Goal: Task Accomplishment & Management: Complete application form

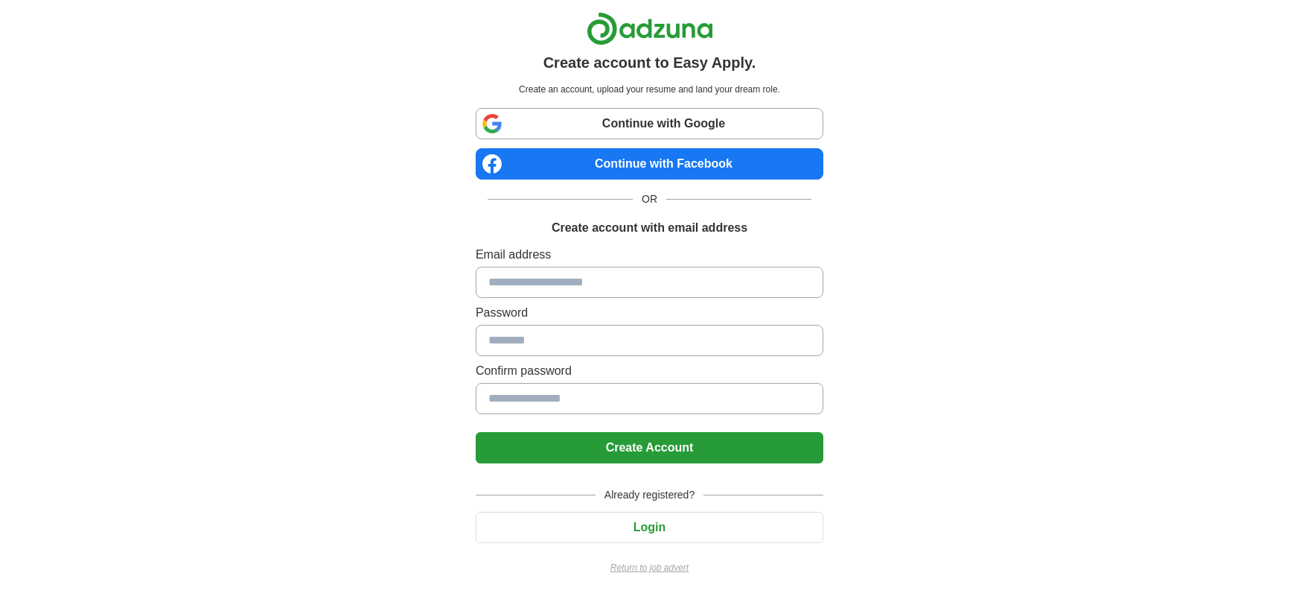
click at [613, 283] on input at bounding box center [650, 282] width 348 height 31
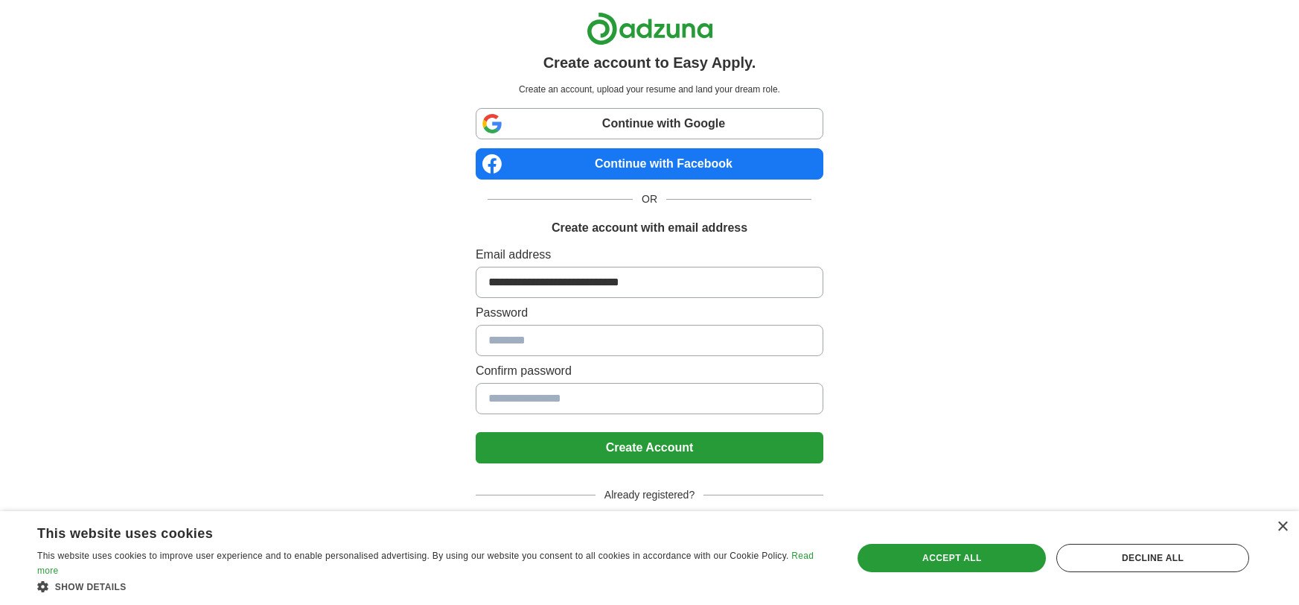
type input "**********"
click at [476, 432] on button "Create Account" at bounding box center [650, 447] width 348 height 31
